Goal: Task Accomplishment & Management: Manage account settings

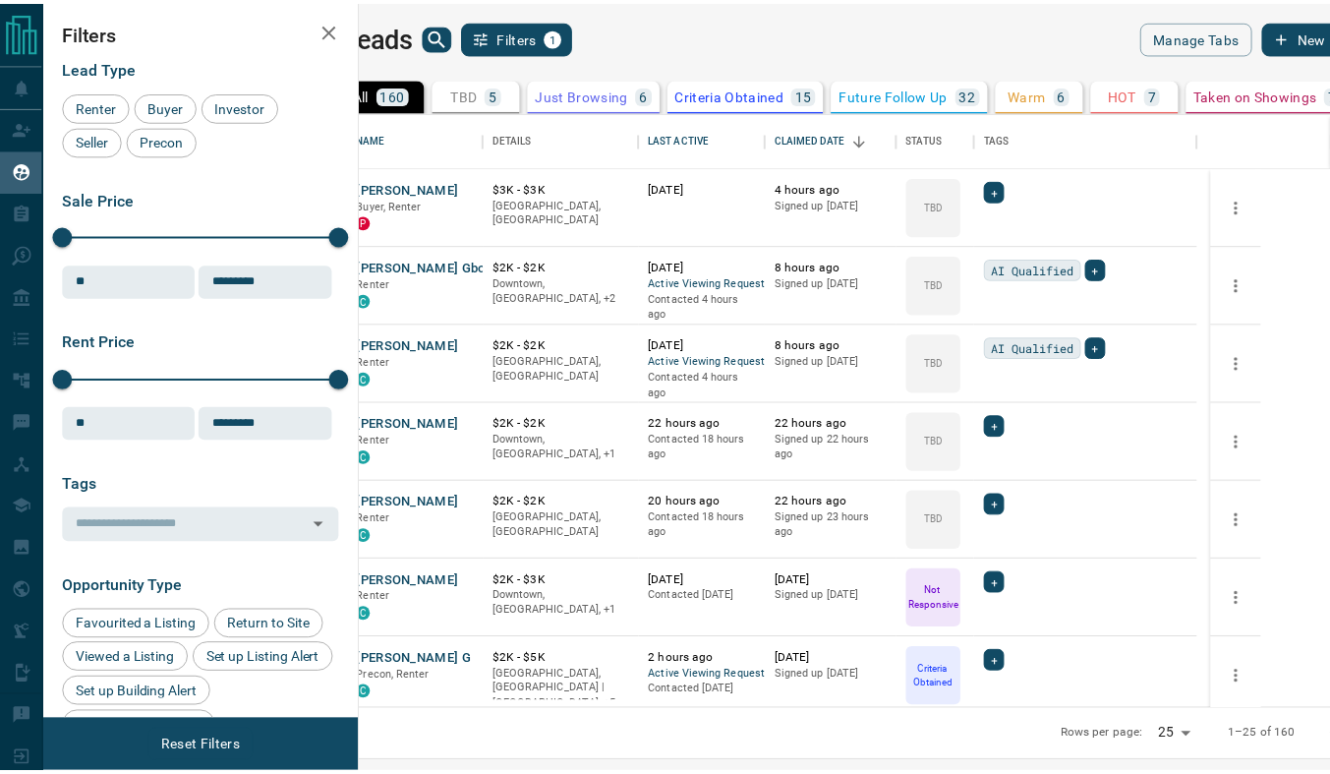
scroll to position [585, 959]
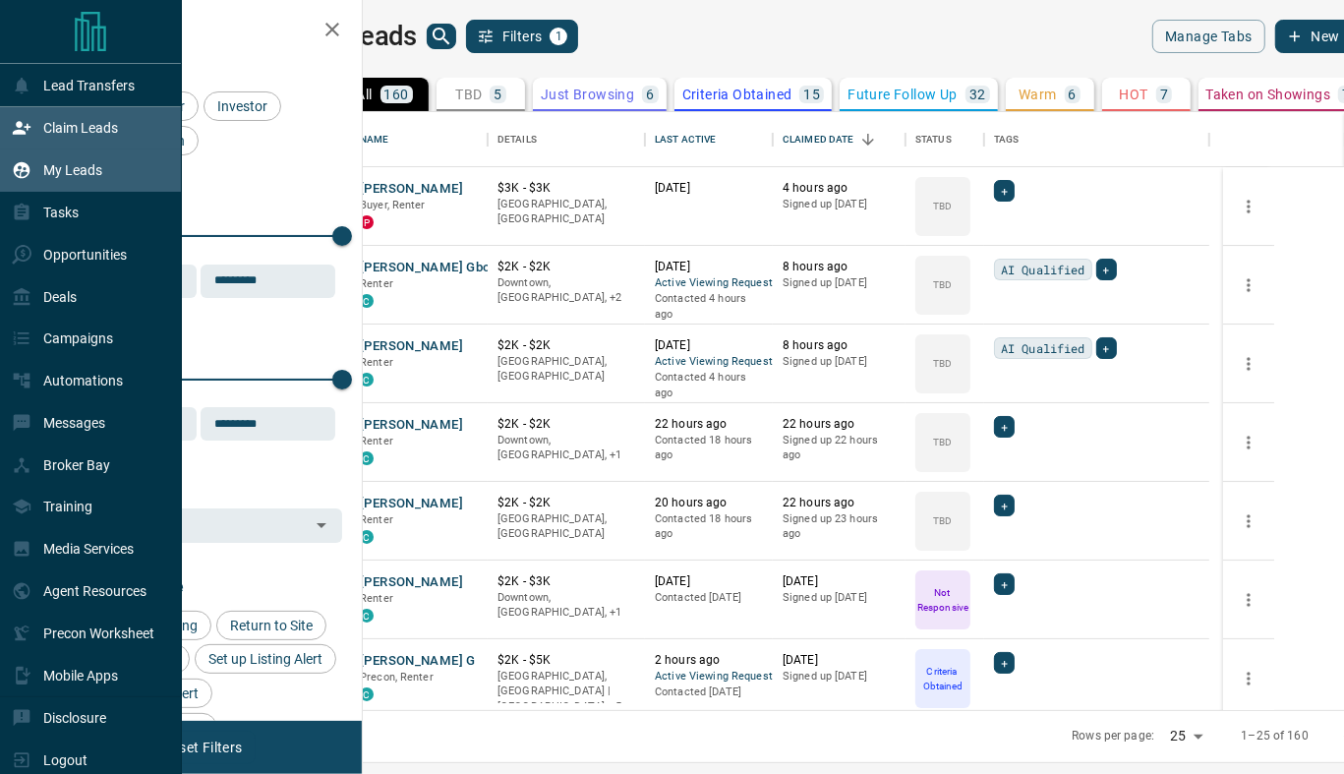
click at [18, 129] on icon at bounding box center [22, 128] width 20 height 20
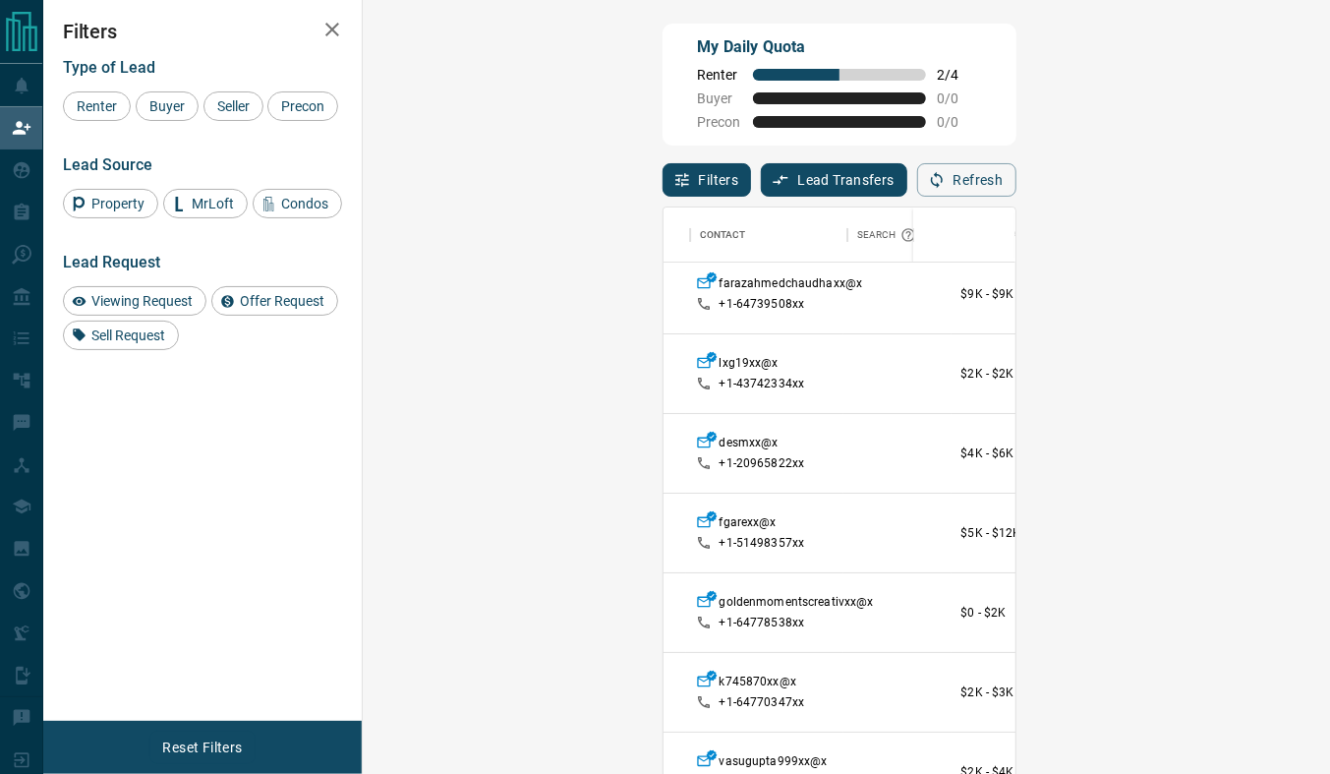
scroll to position [7, 158]
click at [1264, 535] on span "Viewing Request ( 1 )" at bounding box center [1318, 534] width 108 height 14
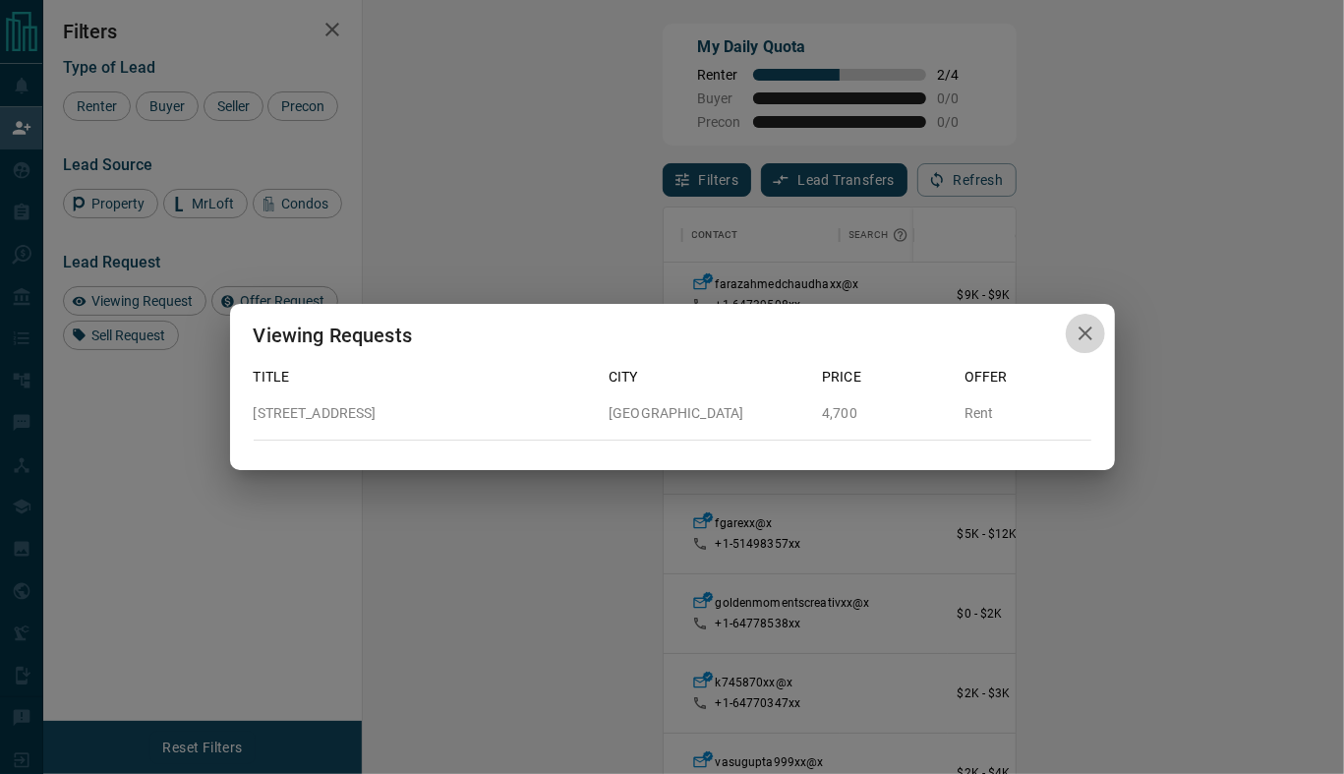
click at [1084, 339] on icon "button" at bounding box center [1086, 333] width 24 height 24
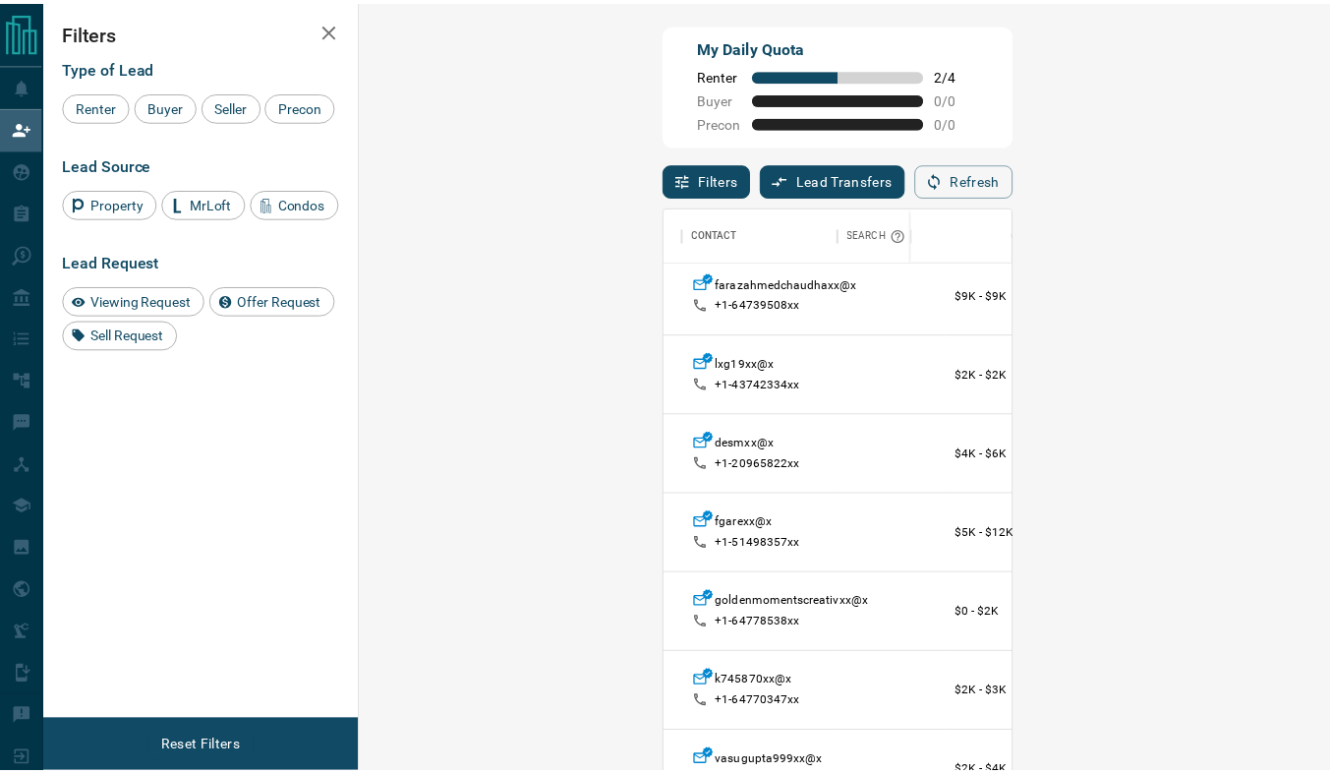
scroll to position [15, 14]
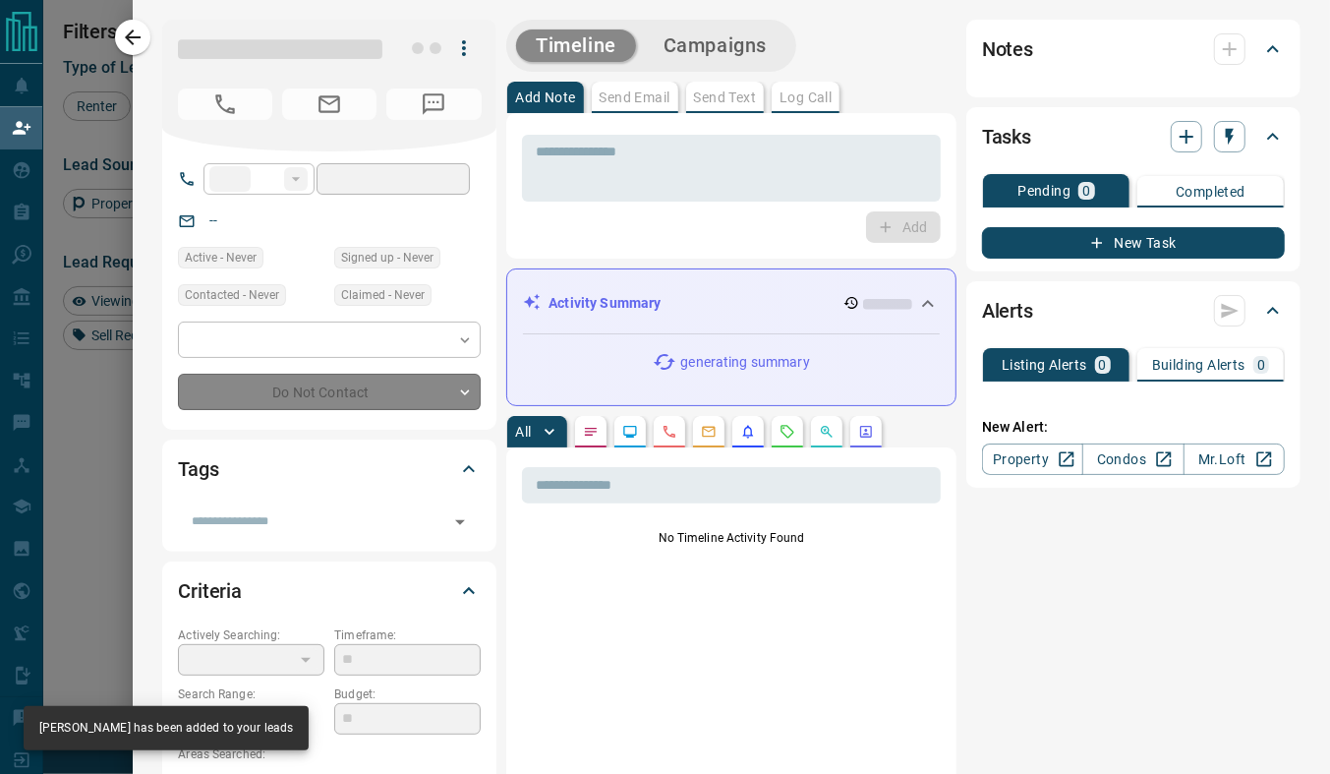
type input "**"
type input "**********"
type input "**"
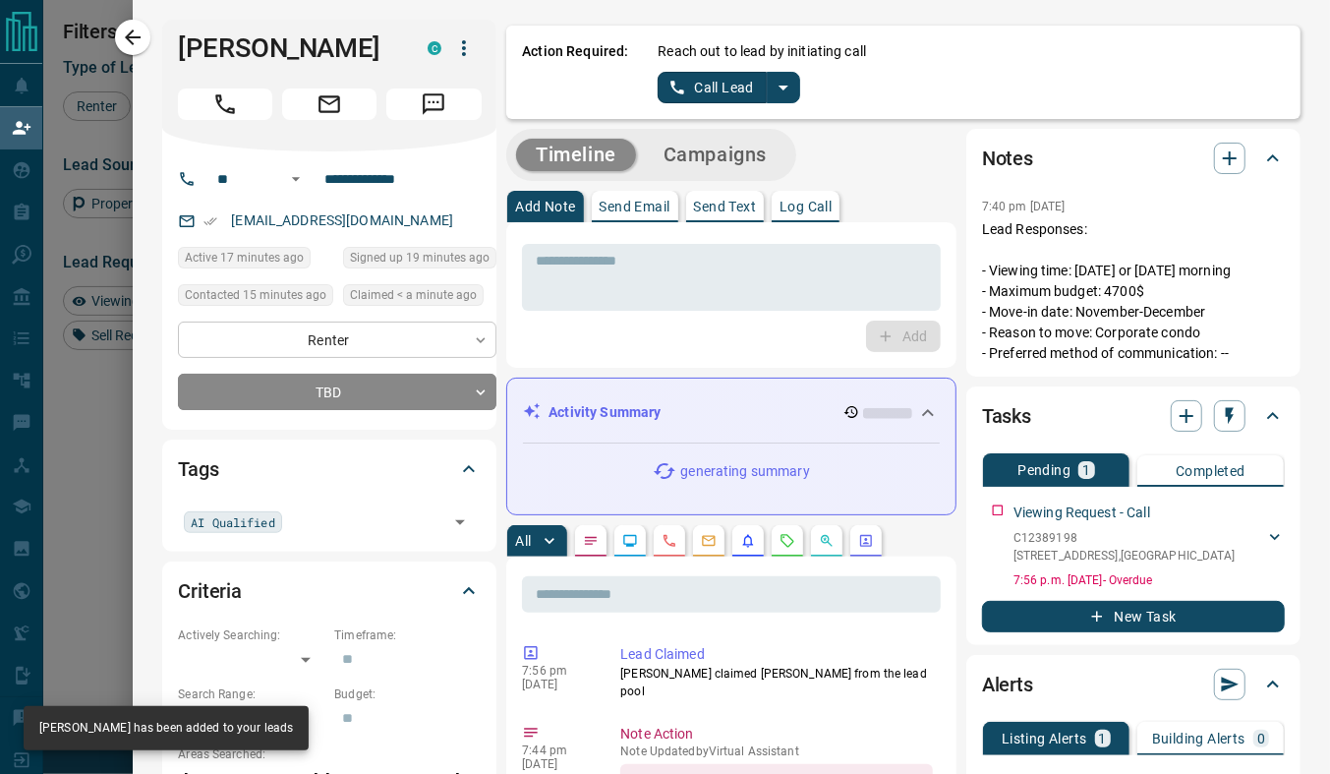
click at [365, 346] on body "Lead Transfers Claim Leads My Leads Tasks Opportunities Deals Campaigns Automat…" at bounding box center [665, 329] width 1330 height 659
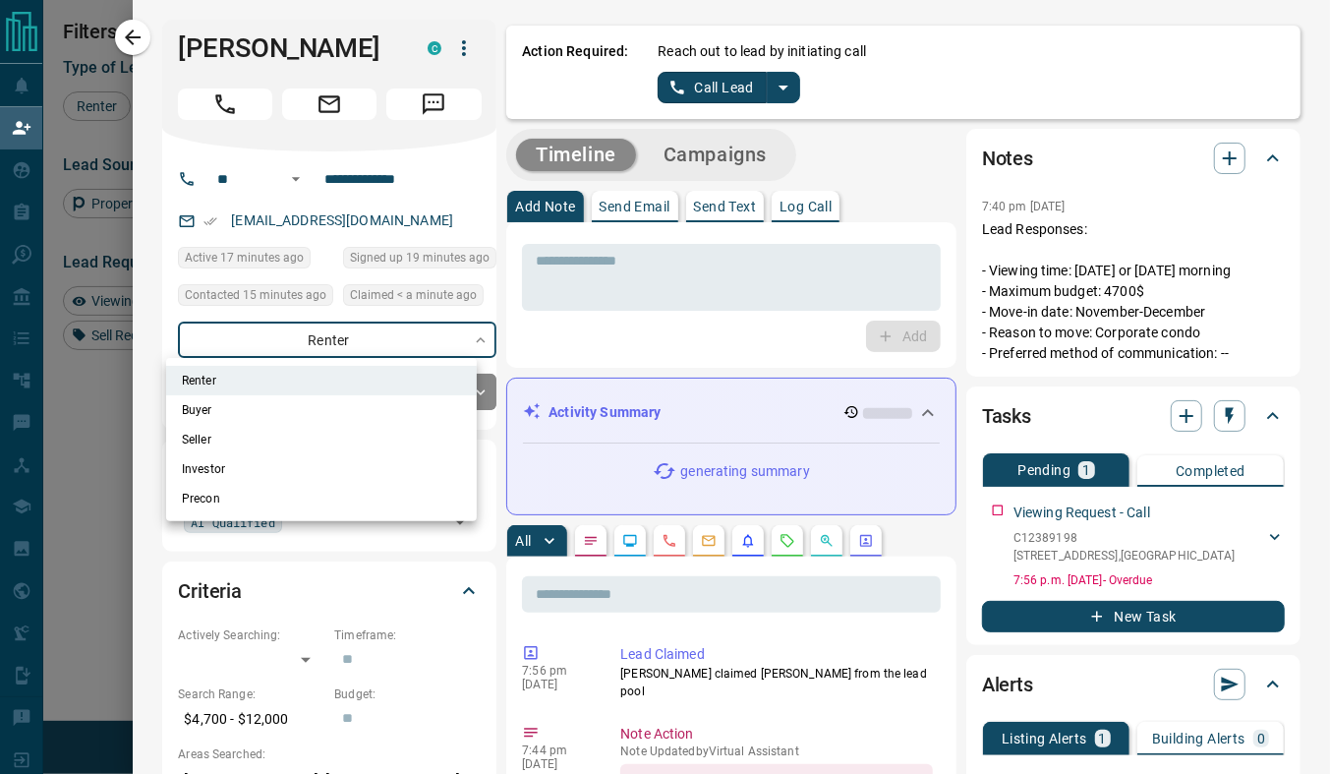
click at [529, 326] on div at bounding box center [665, 387] width 1330 height 774
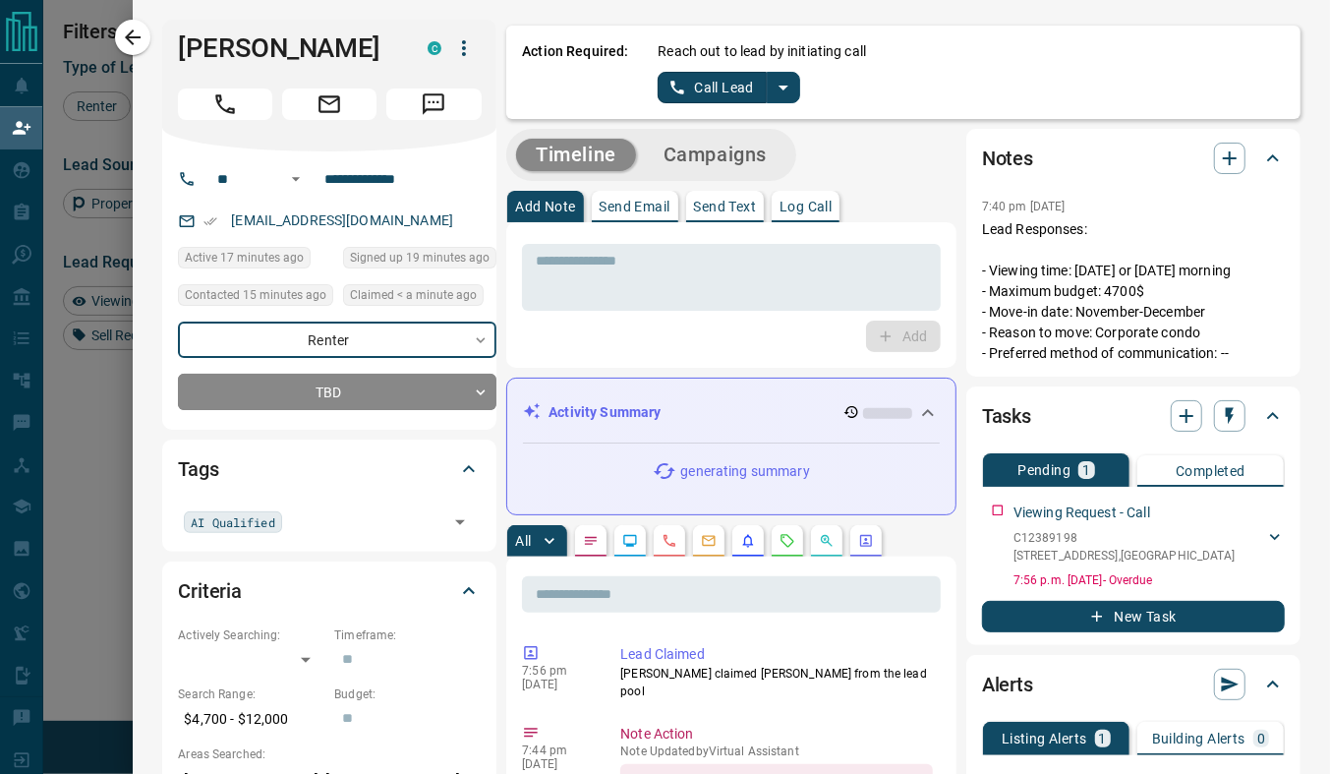
click at [777, 80] on icon "split button" at bounding box center [784, 88] width 24 height 24
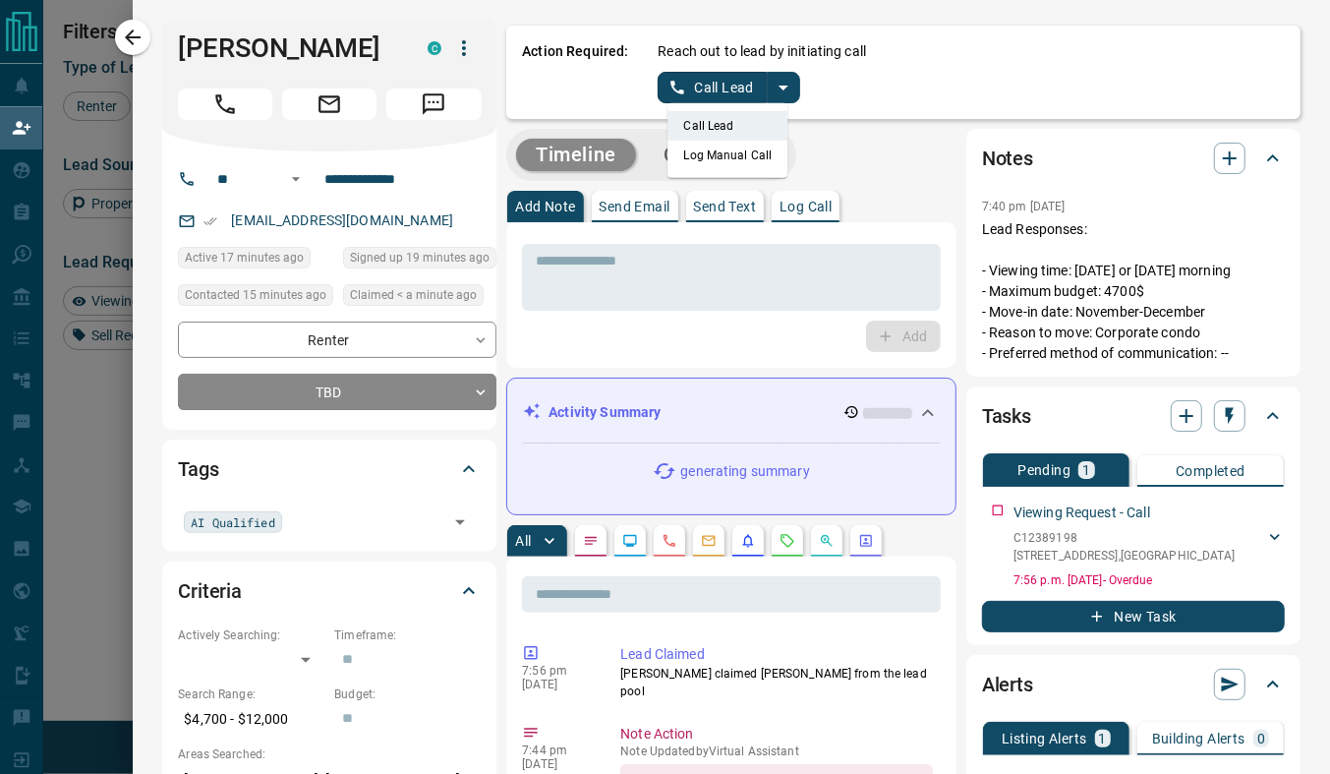
click at [737, 156] on li "Log Manual Call" at bounding box center [729, 155] width 120 height 29
click at [698, 90] on button "Log Manual Call" at bounding box center [723, 87] width 130 height 31
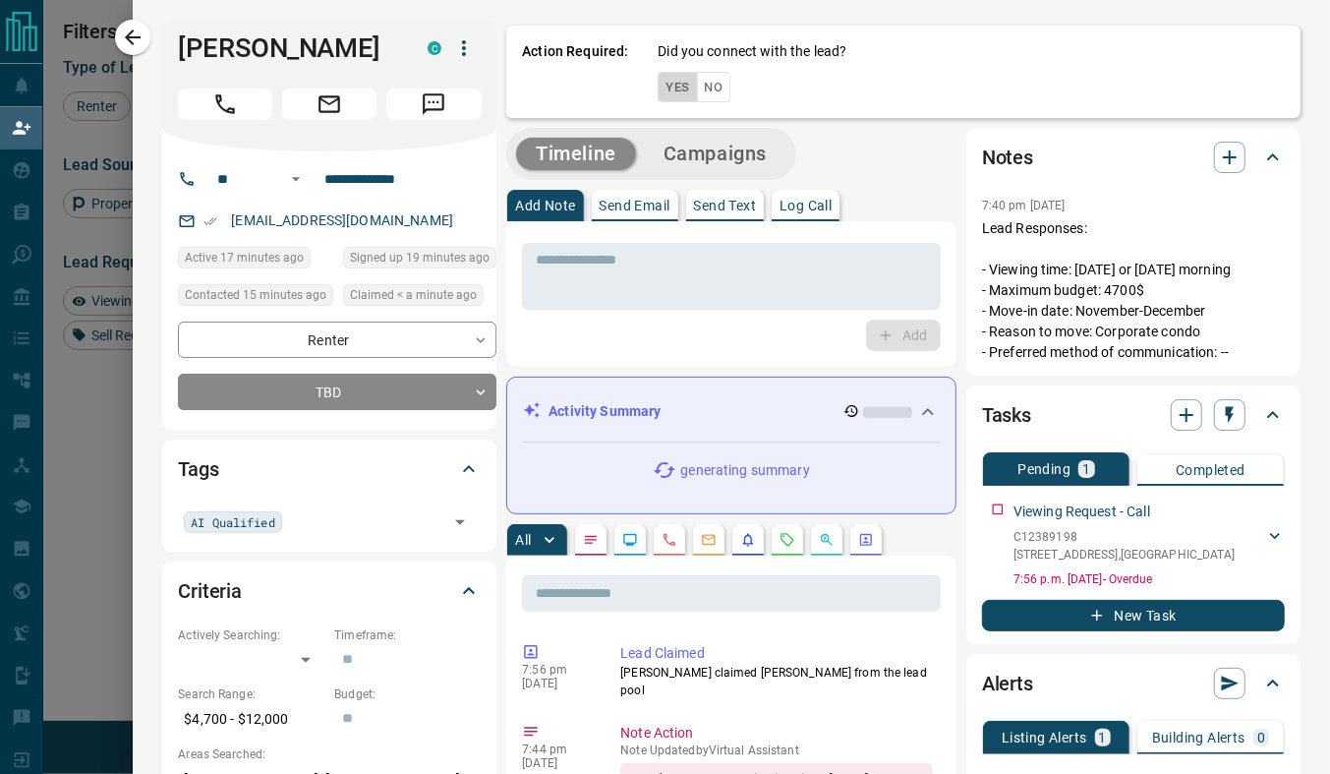
click at [658, 87] on button "Yes" at bounding box center [677, 87] width 39 height 30
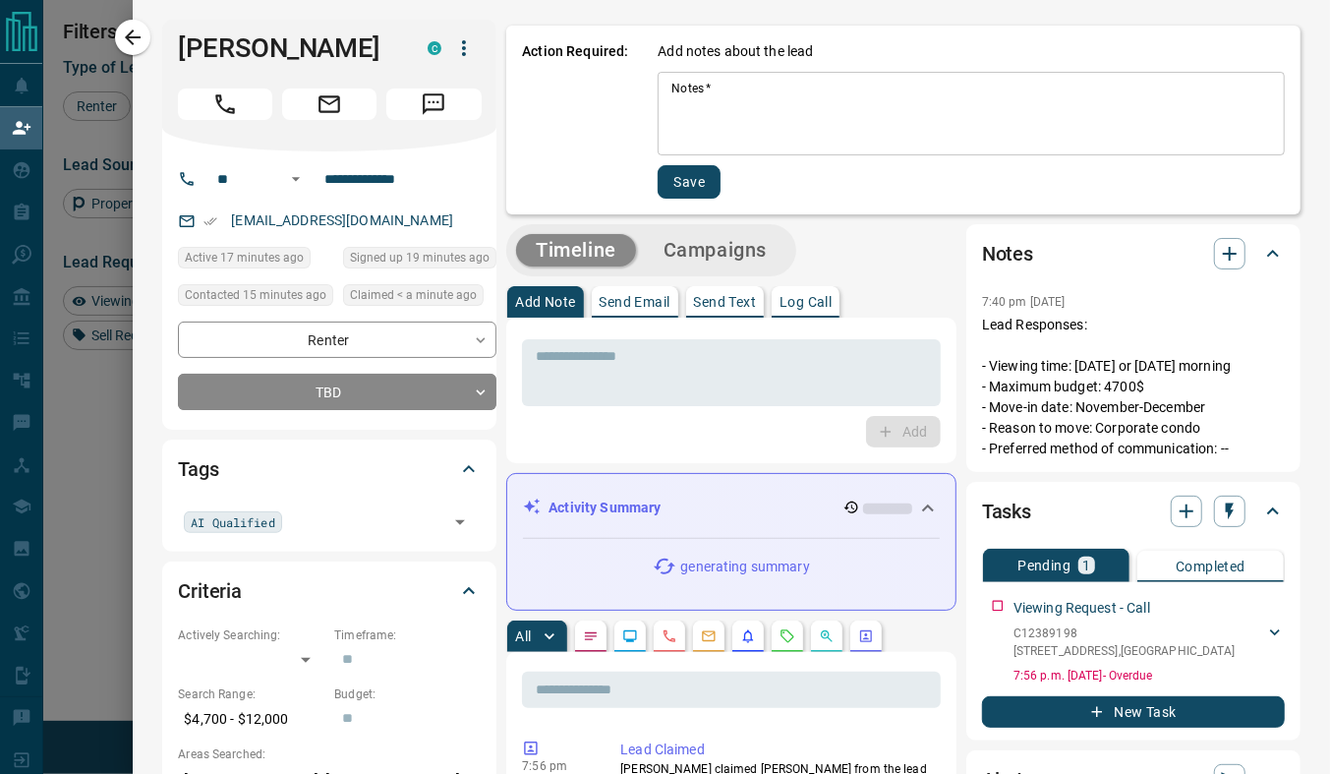
click at [675, 104] on textarea "Notes   *" at bounding box center [971, 114] width 600 height 67
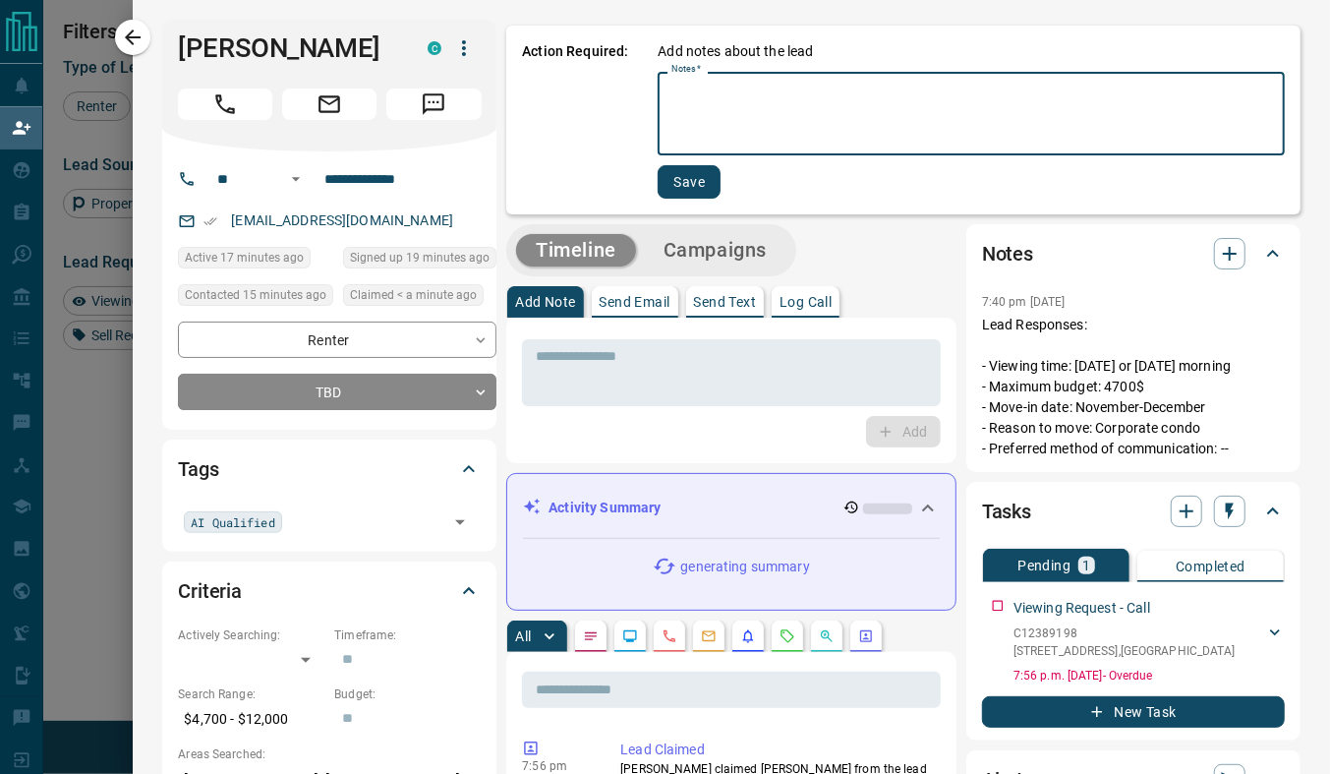
type textarea "*"
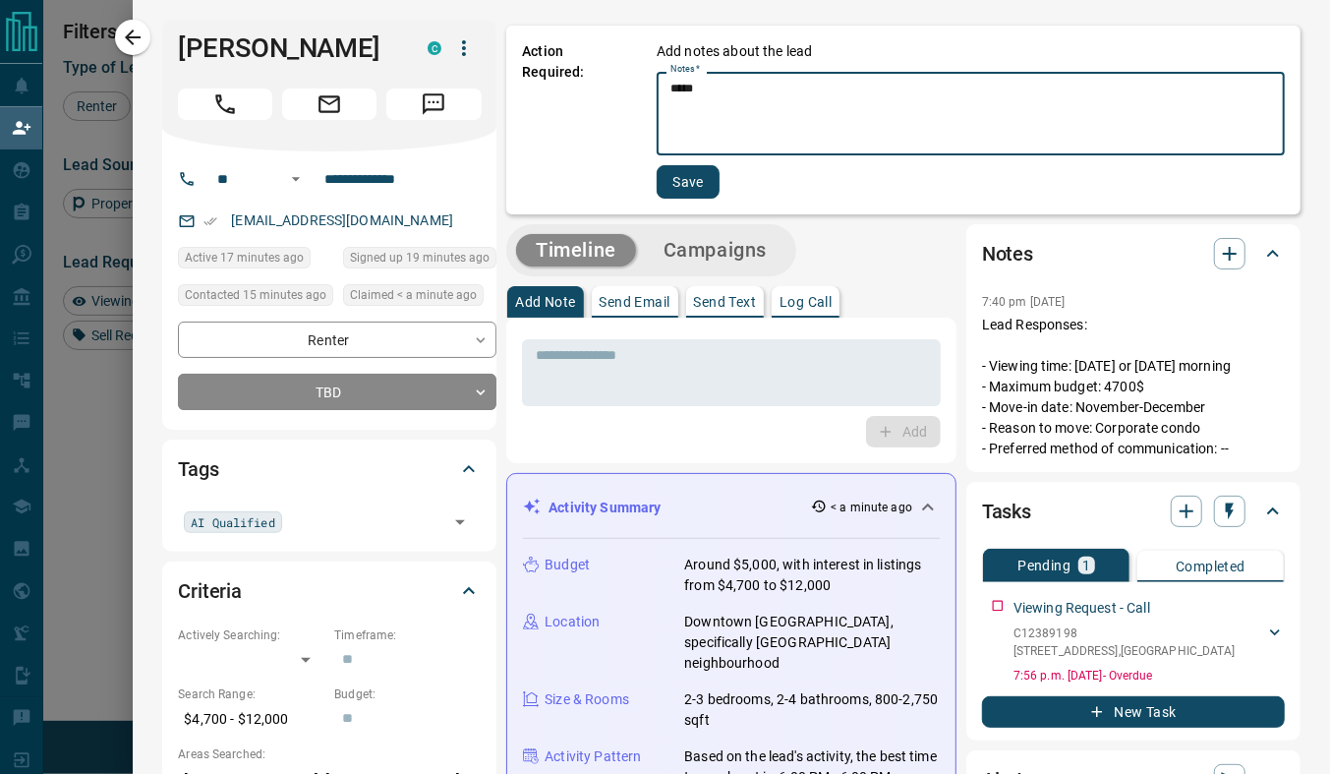
type textarea "*****"
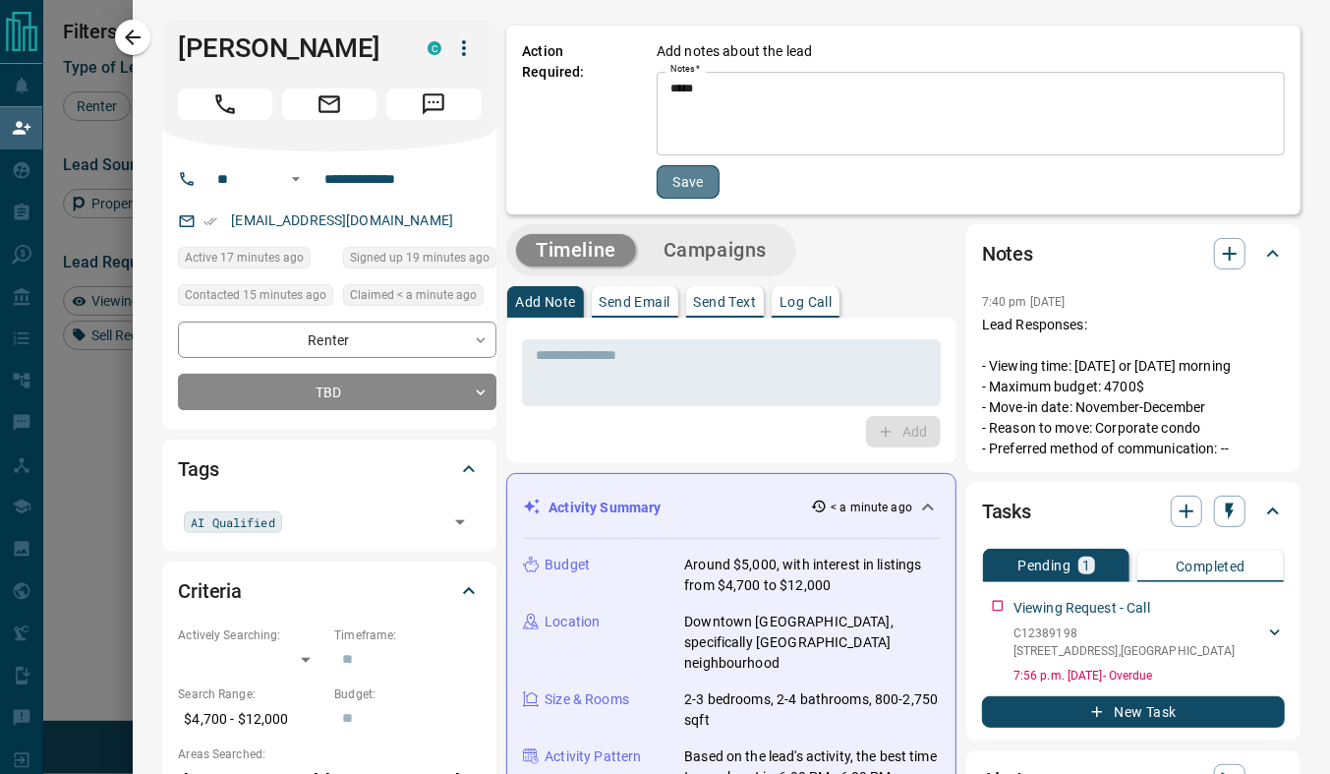
click at [677, 181] on button "Save" at bounding box center [688, 181] width 63 height 33
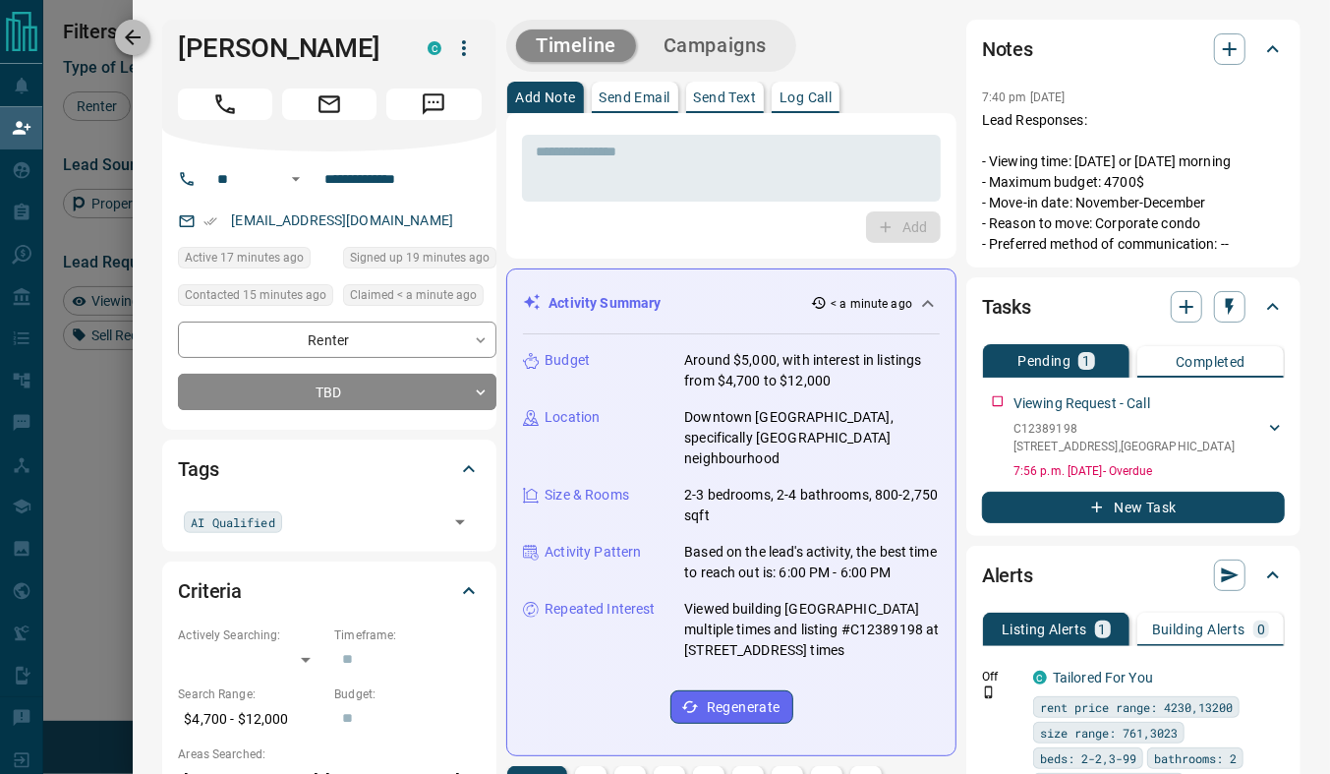
click at [132, 38] on icon "button" at bounding box center [133, 38] width 24 height 24
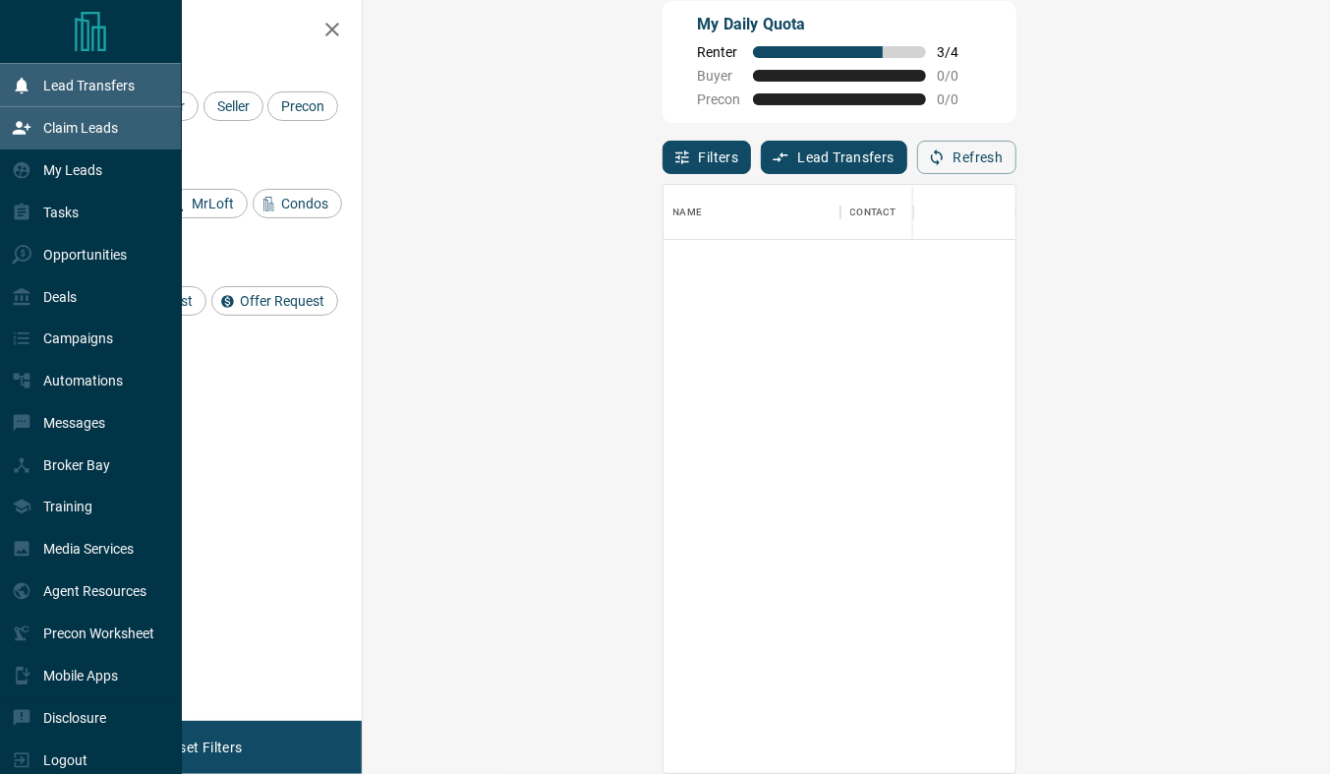
scroll to position [2635, 0]
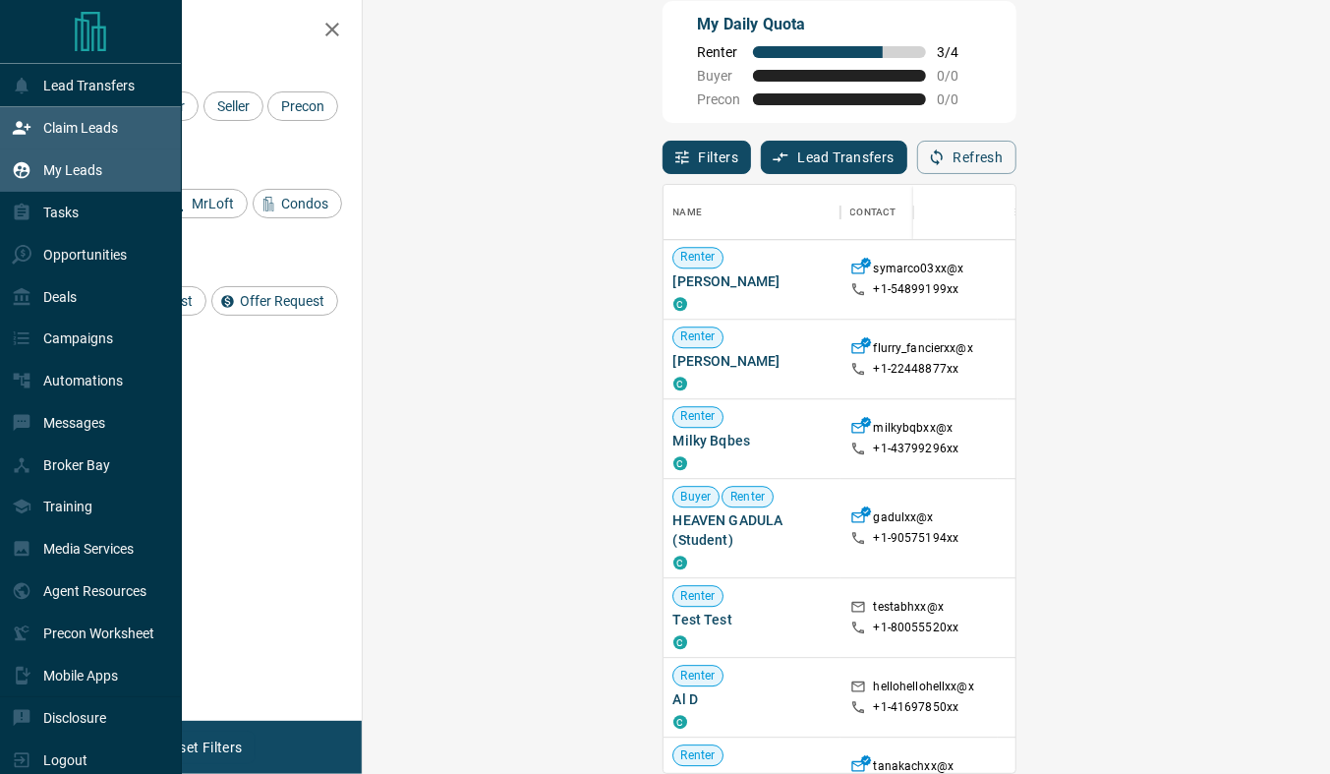
click at [80, 166] on p "My Leads" at bounding box center [72, 170] width 59 height 16
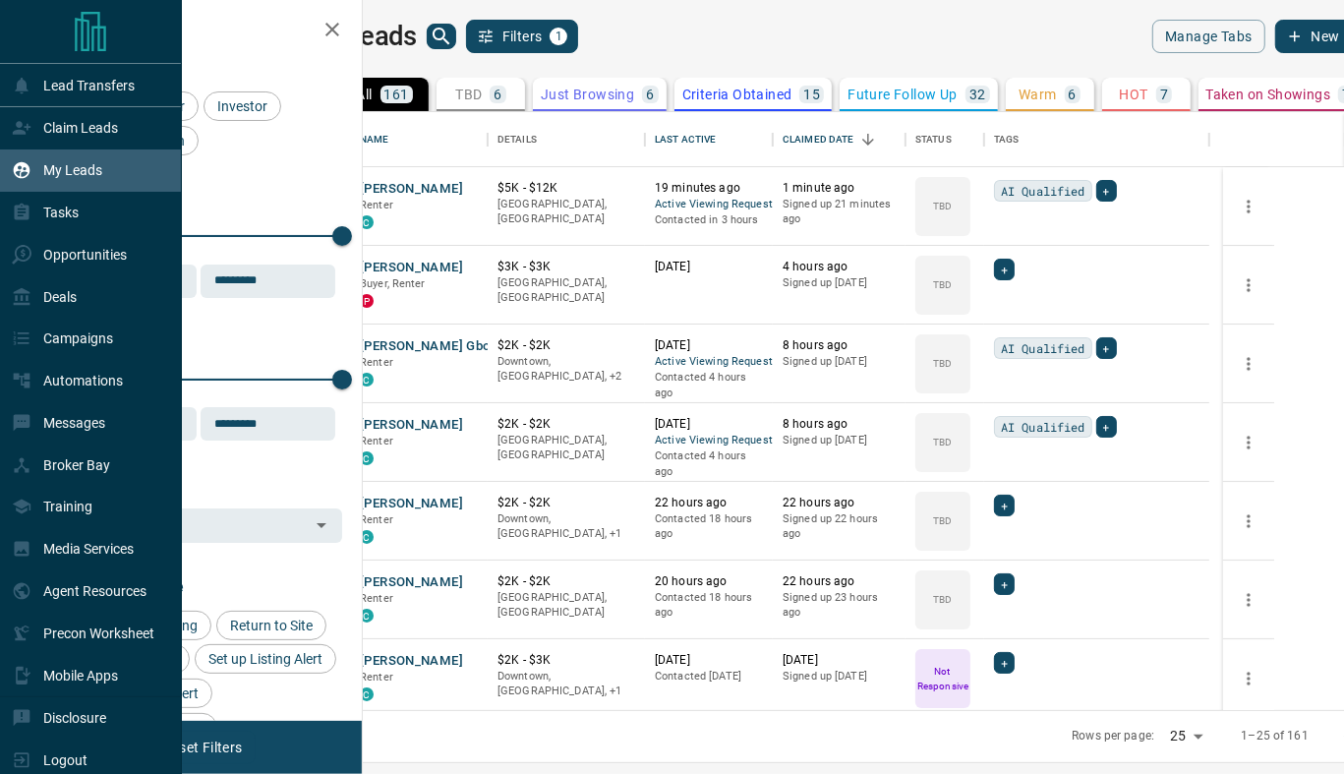
scroll to position [585, 959]
